Goal: Task Accomplishment & Management: Complete application form

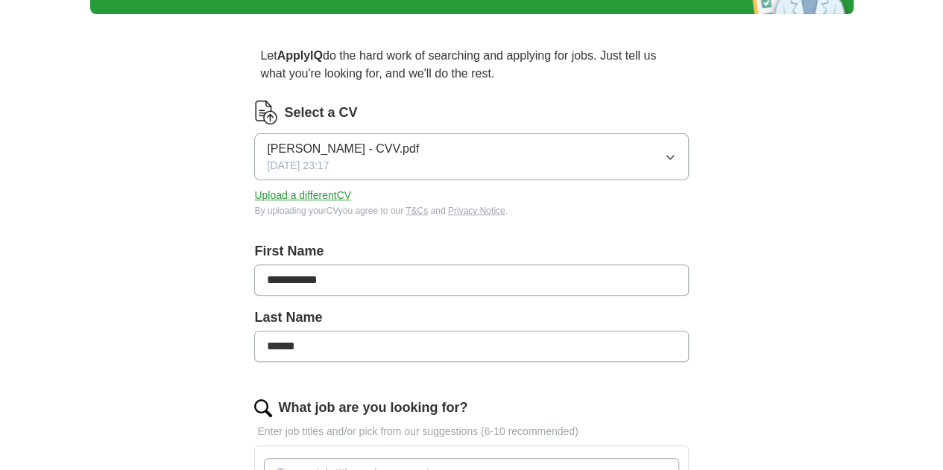
scroll to position [119, 0]
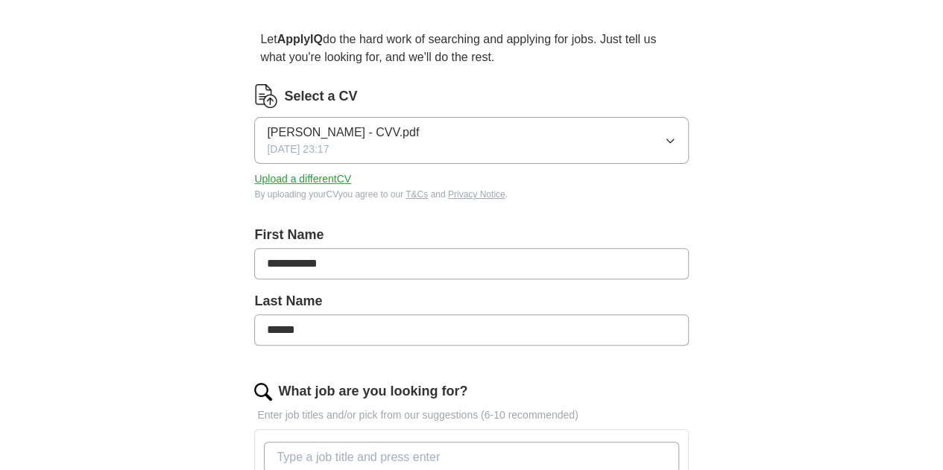
click at [664, 143] on icon "button" at bounding box center [670, 141] width 12 height 12
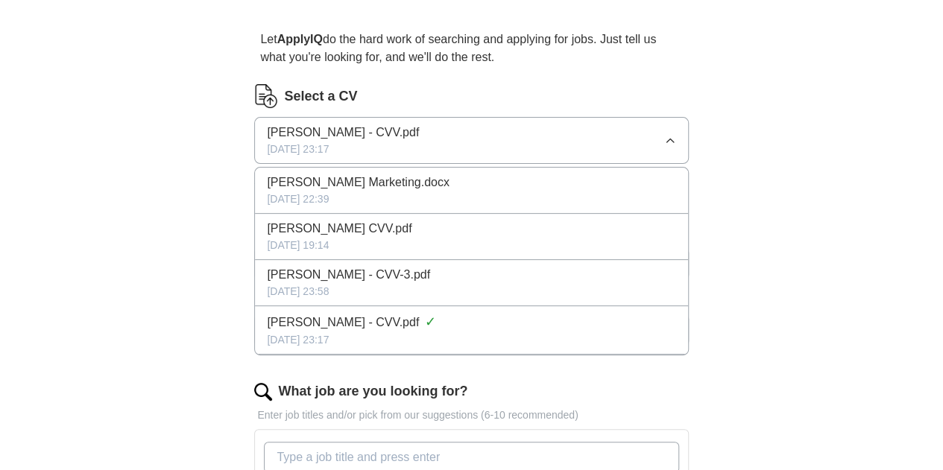
click at [577, 192] on div "[DATE] 22:39" at bounding box center [471, 199] width 408 height 16
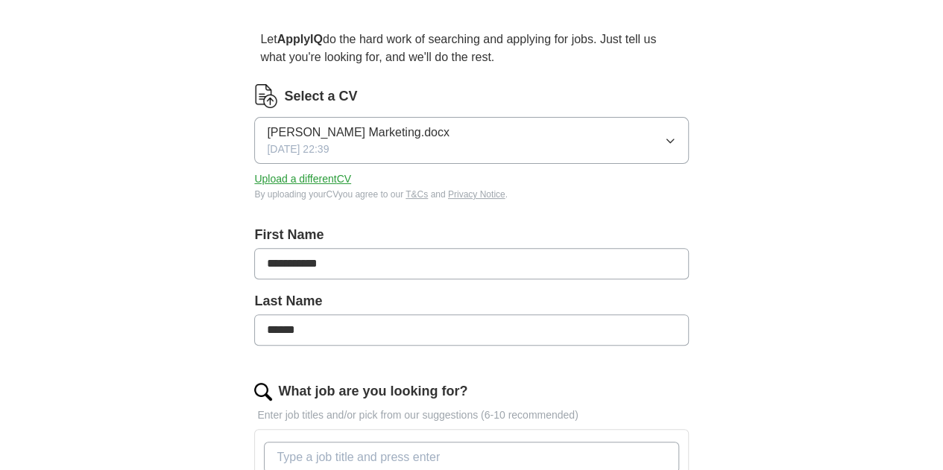
click at [584, 212] on div "Select a CV [PERSON_NAME] Marketing.docx [DATE] 22:39 Upload a different CV By …" at bounding box center [471, 151] width 434 height 135
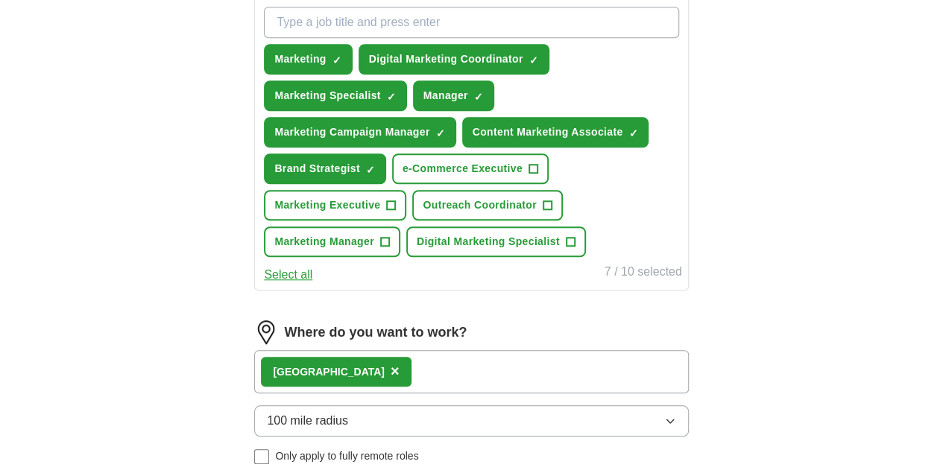
scroll to position [562, 0]
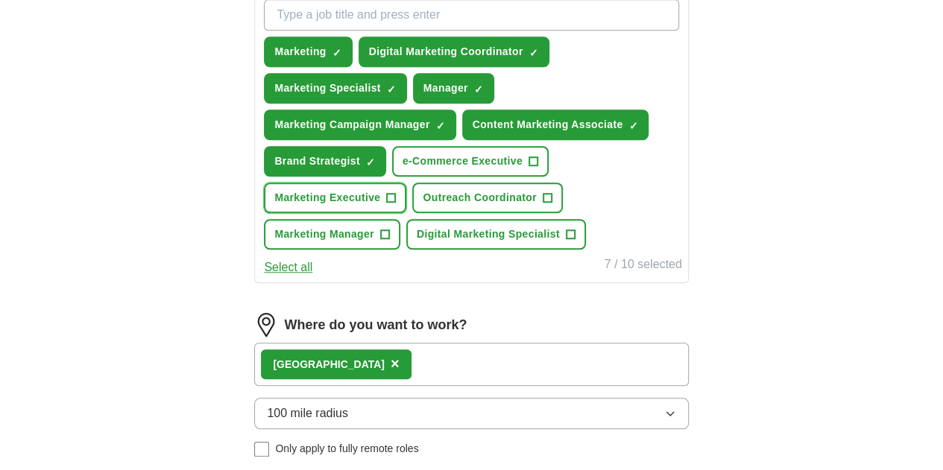
click at [406, 195] on button "Marketing Executive +" at bounding box center [335, 198] width 142 height 31
click at [400, 233] on button "Marketing Manager +" at bounding box center [332, 234] width 136 height 31
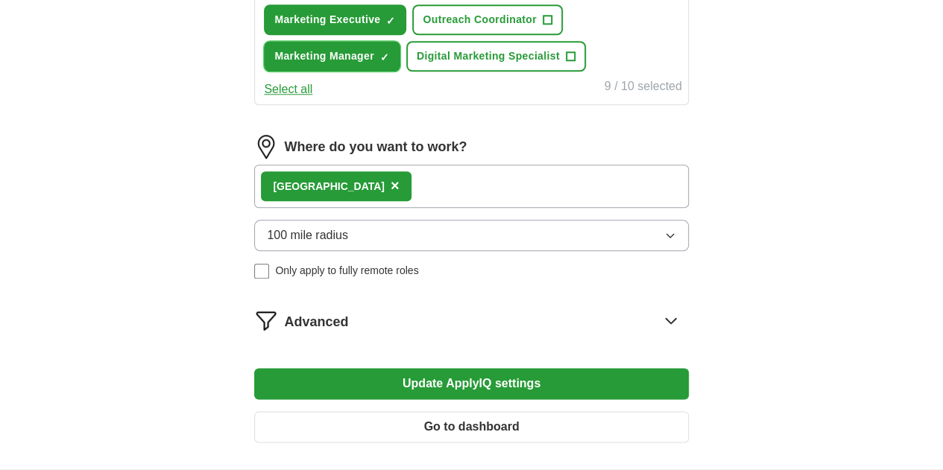
scroll to position [752, 0]
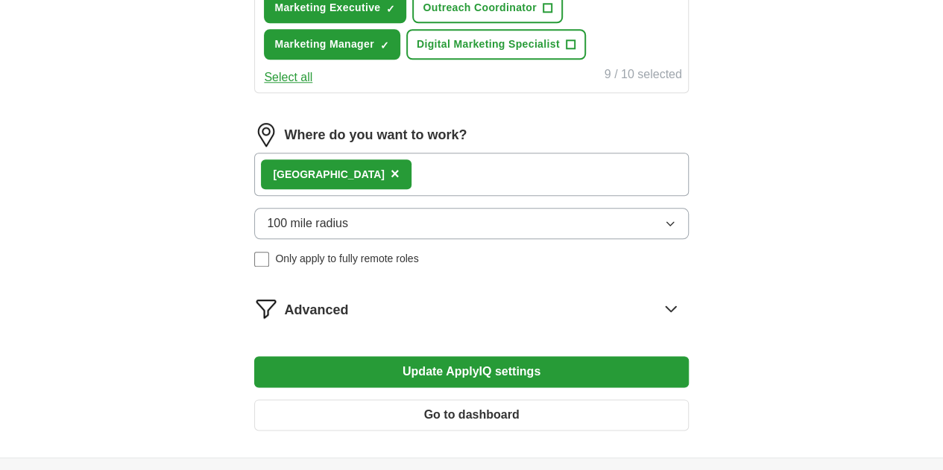
click at [514, 196] on div "London ×" at bounding box center [471, 174] width 434 height 43
click at [499, 239] on button "100 mile radius" at bounding box center [471, 223] width 434 height 31
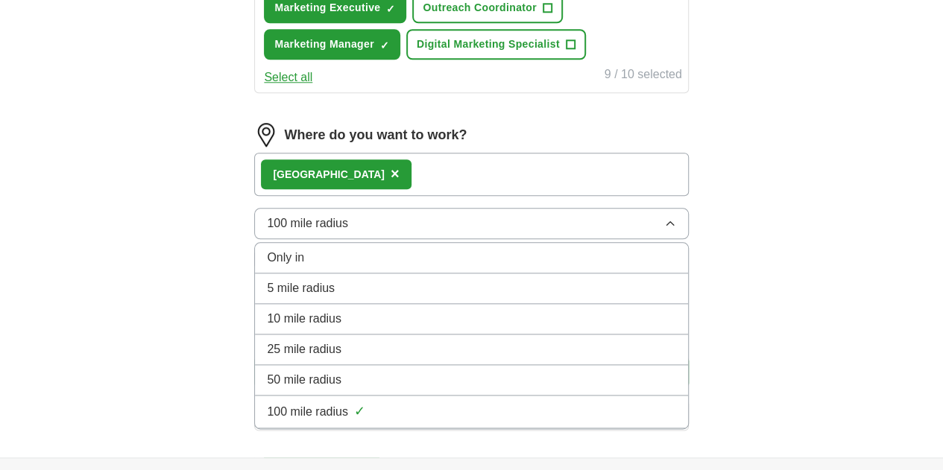
click at [536, 196] on div "London ×" at bounding box center [471, 174] width 434 height 43
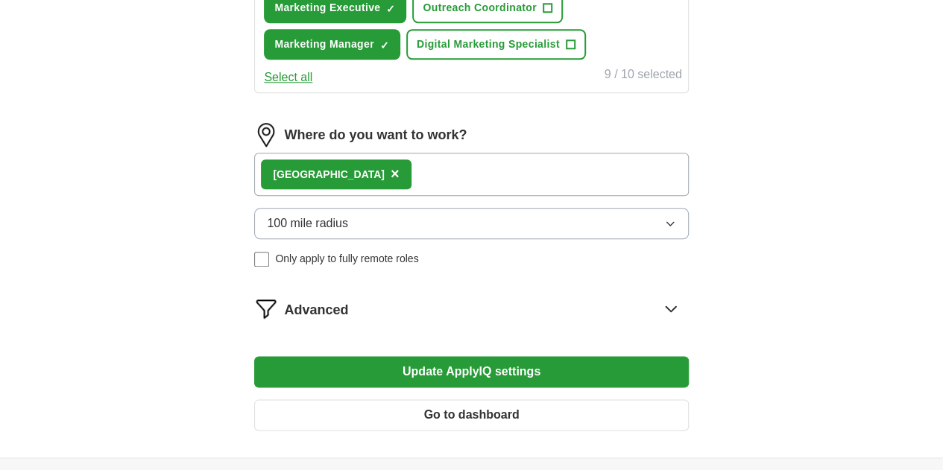
click at [513, 196] on div "London ×" at bounding box center [471, 174] width 434 height 43
click at [572, 196] on div "London ×" at bounding box center [471, 174] width 434 height 43
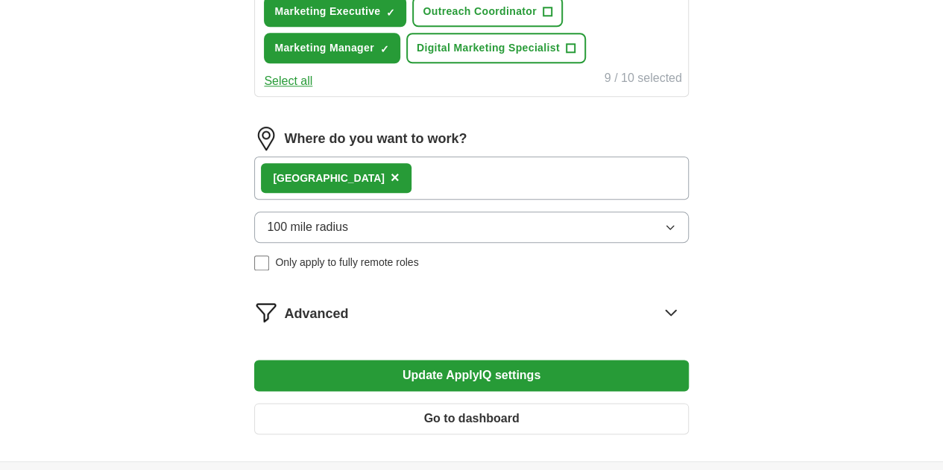
scroll to position [748, 0]
click at [542, 200] on div "London ×" at bounding box center [471, 177] width 434 height 43
click at [517, 200] on div "London ×" at bounding box center [471, 177] width 434 height 43
click at [537, 200] on div "London ×" at bounding box center [471, 177] width 434 height 43
click at [466, 149] on label "Where do you want to work?" at bounding box center [375, 139] width 183 height 20
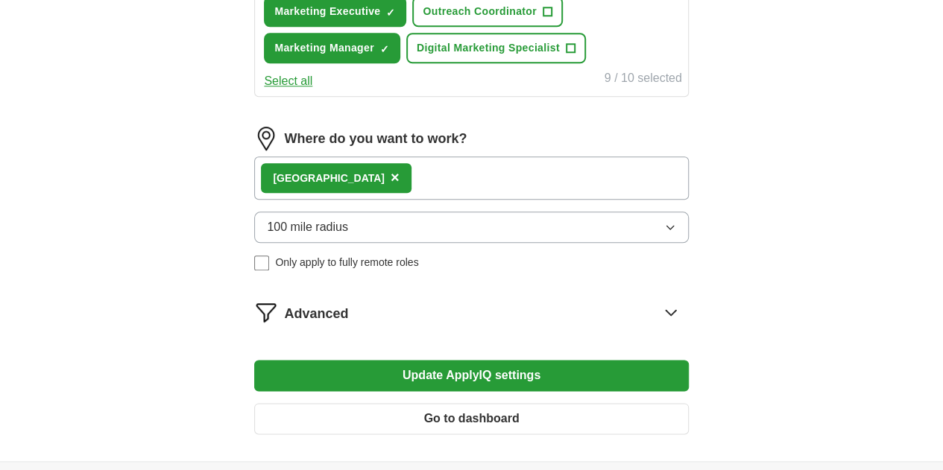
click at [496, 200] on div "London ×" at bounding box center [471, 177] width 434 height 43
click at [335, 193] on div "London ×" at bounding box center [336, 178] width 150 height 30
click at [390, 186] on span "×" at bounding box center [394, 177] width 9 height 16
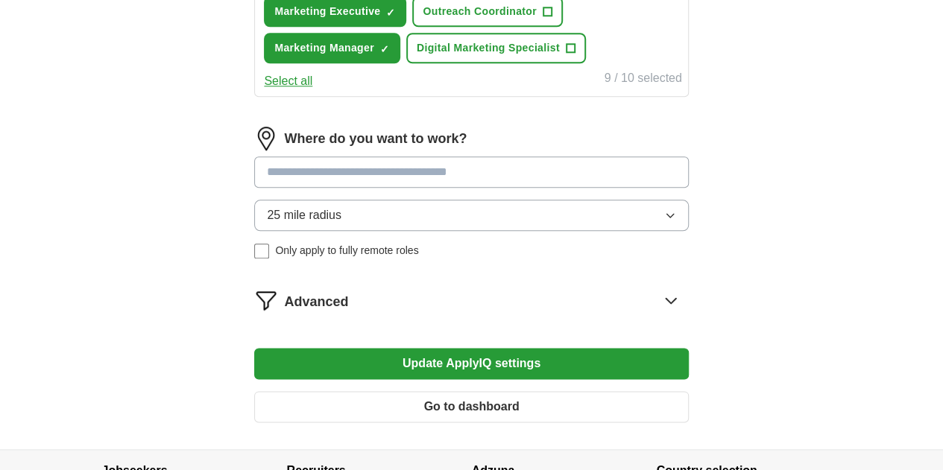
click at [353, 188] on input at bounding box center [471, 171] width 434 height 31
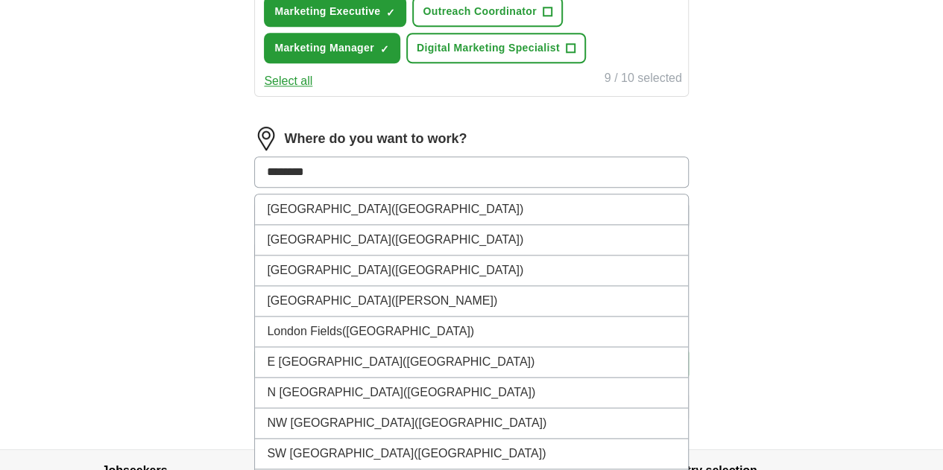
type input "******"
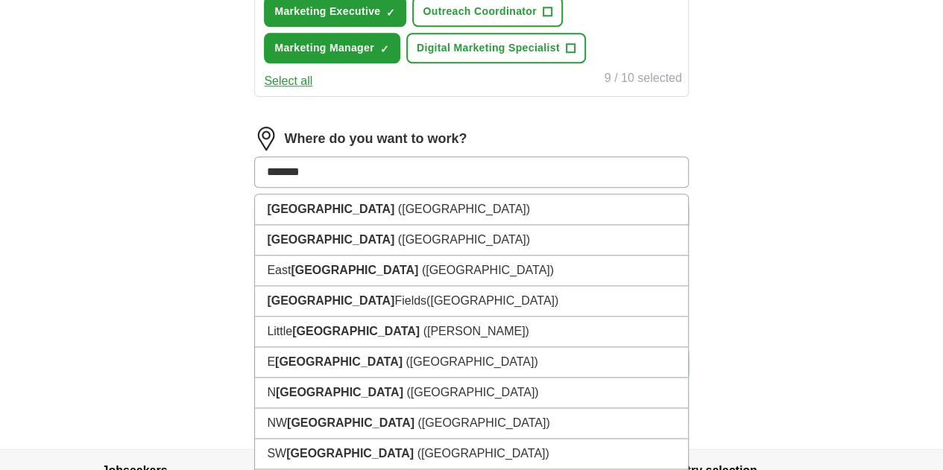
click at [319, 215] on strong "[GEOGRAPHIC_DATA]" at bounding box center [330, 209] width 127 height 13
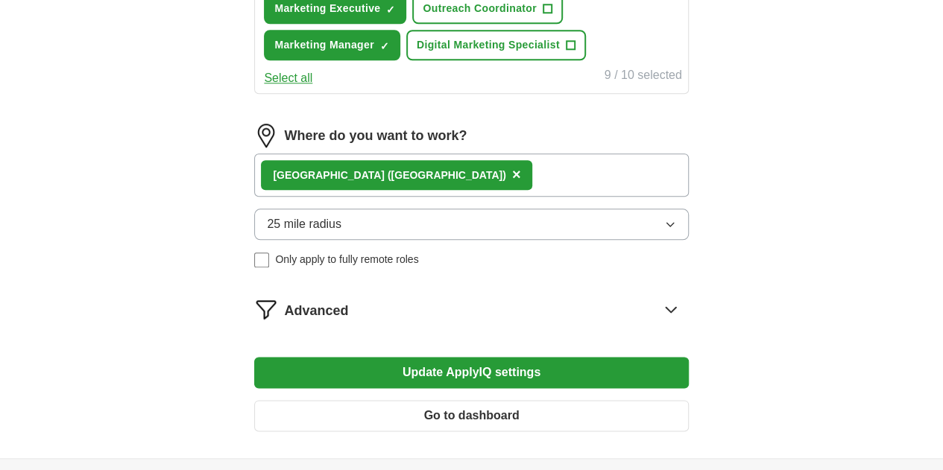
scroll to position [754, 0]
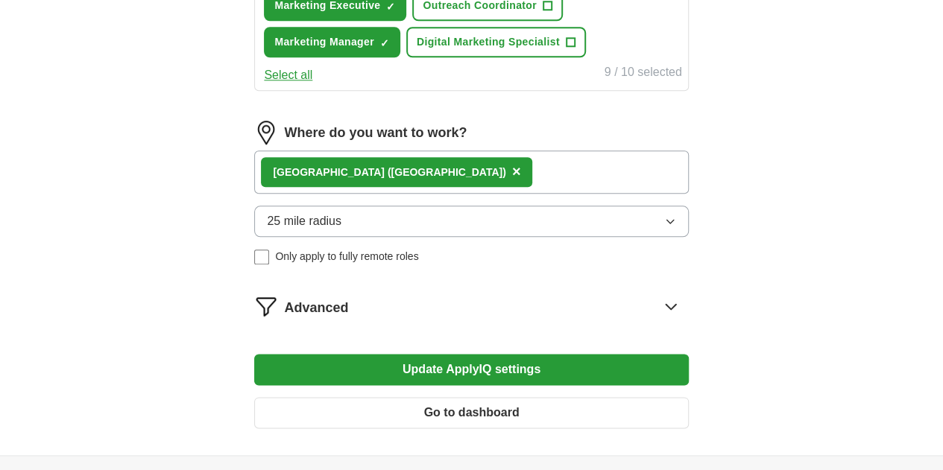
click at [664, 227] on icon "button" at bounding box center [670, 221] width 12 height 12
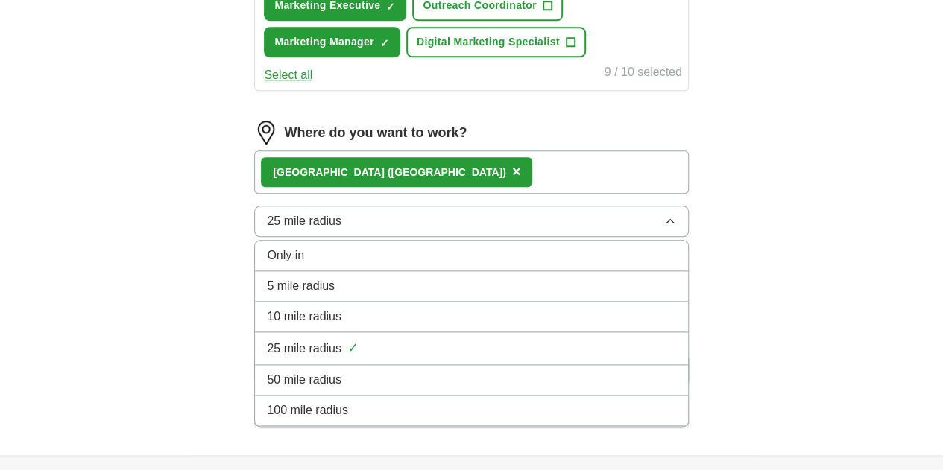
click at [466, 419] on div "100 mile radius" at bounding box center [471, 411] width 408 height 18
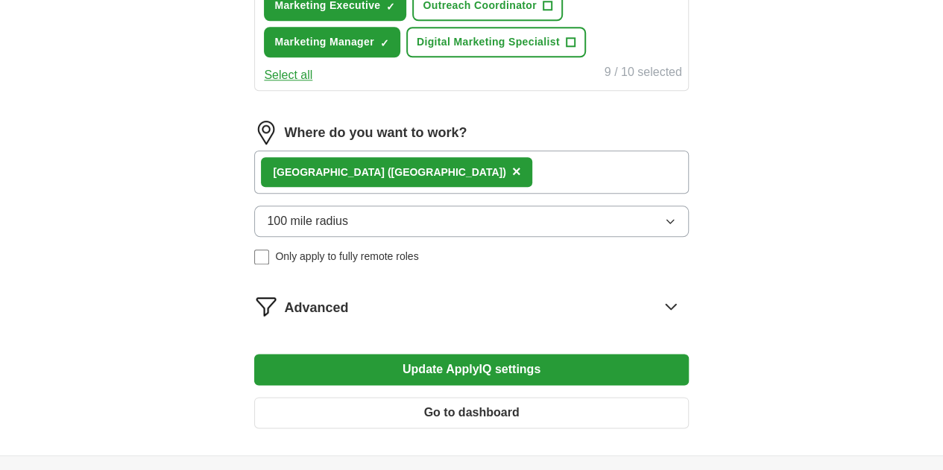
click at [486, 385] on button "Update ApplyIQ settings" at bounding box center [471, 369] width 434 height 31
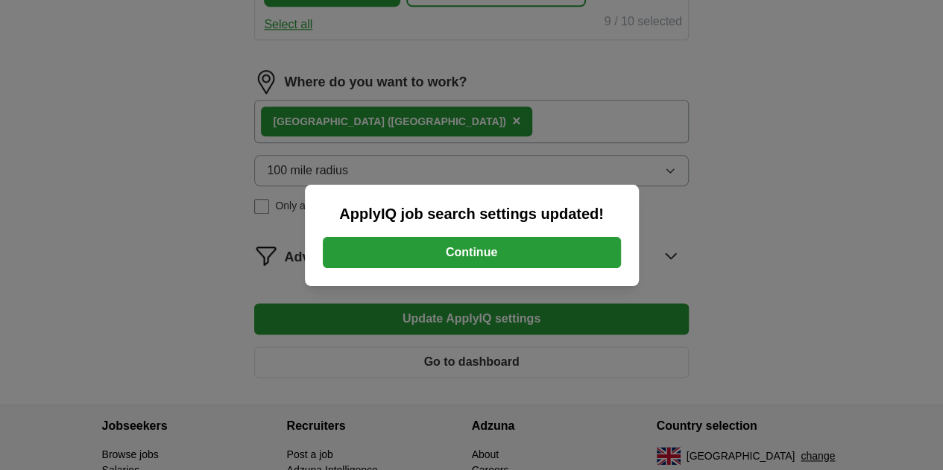
scroll to position [819, 0]
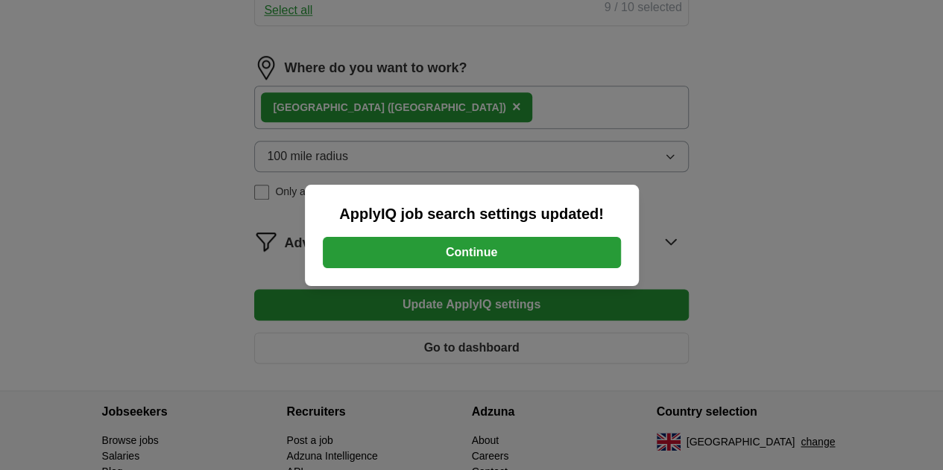
click at [569, 253] on button "Continue" at bounding box center [472, 252] width 298 height 31
